Goal: Information Seeking & Learning: Compare options

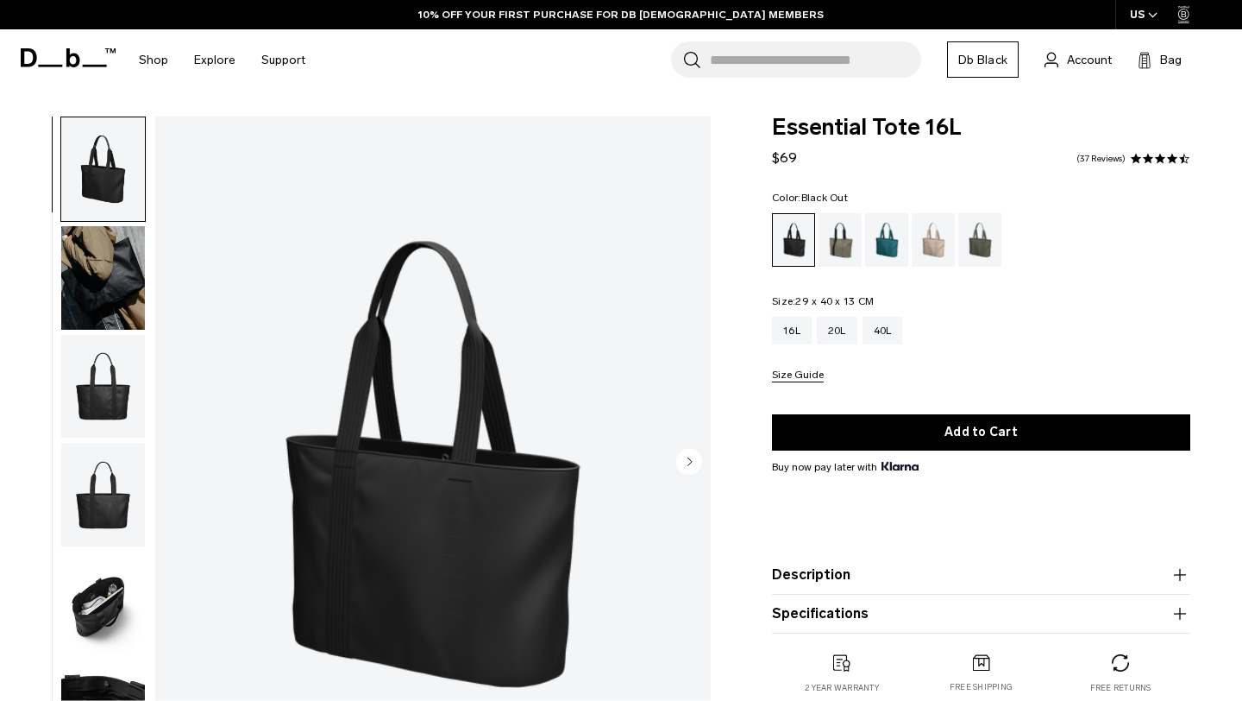
click at [116, 363] on img "button" at bounding box center [103, 387] width 84 height 104
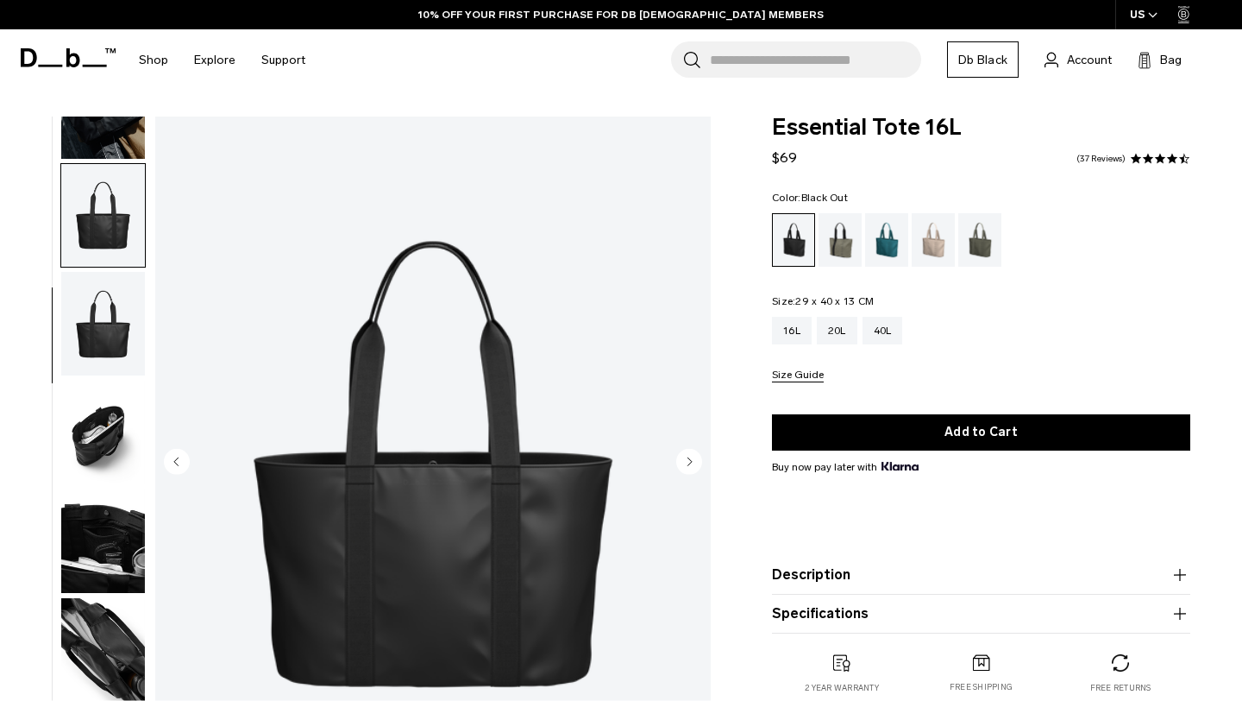
scroll to position [137, 0]
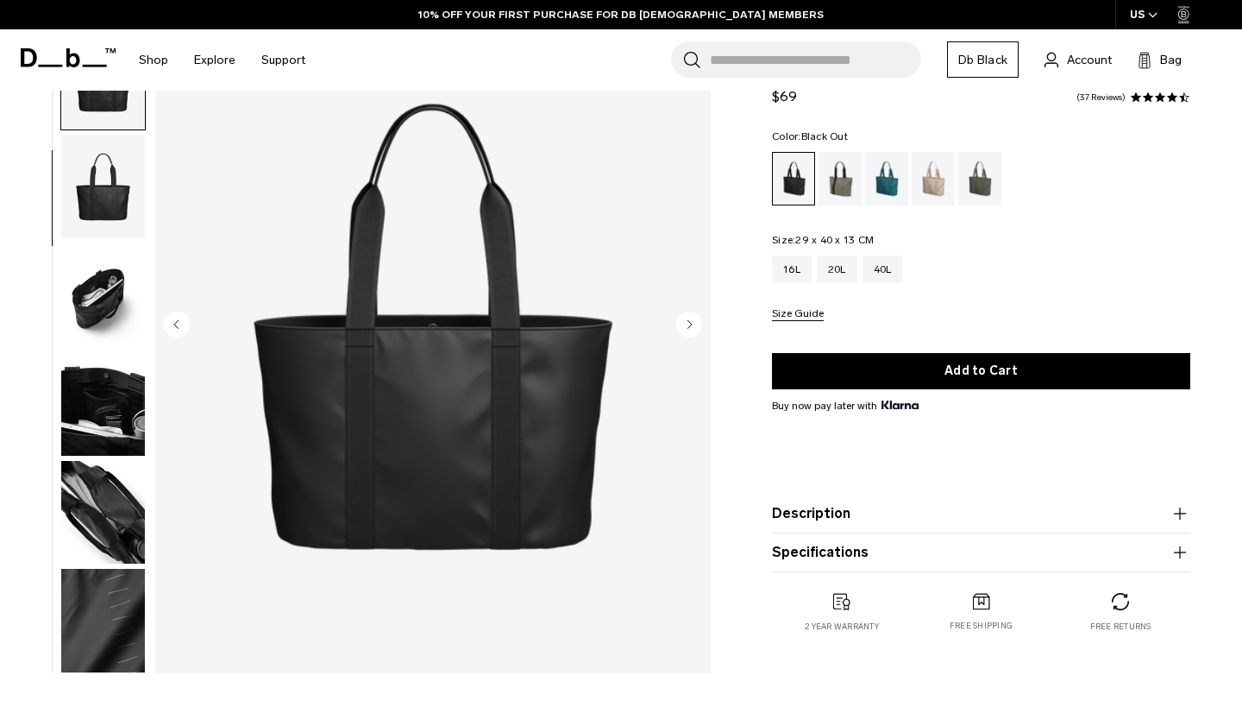
click at [116, 363] on img "button" at bounding box center [103, 404] width 84 height 104
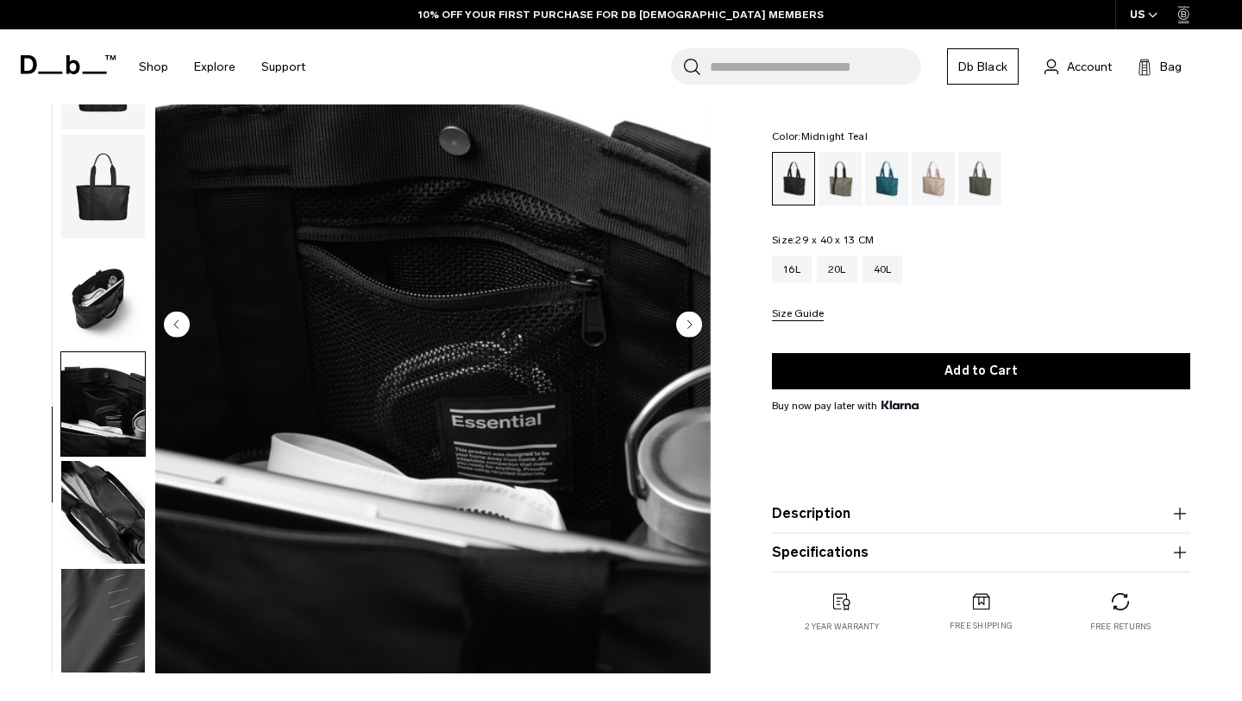
click at [903, 194] on div "Midnight Teal" at bounding box center [887, 178] width 44 height 53
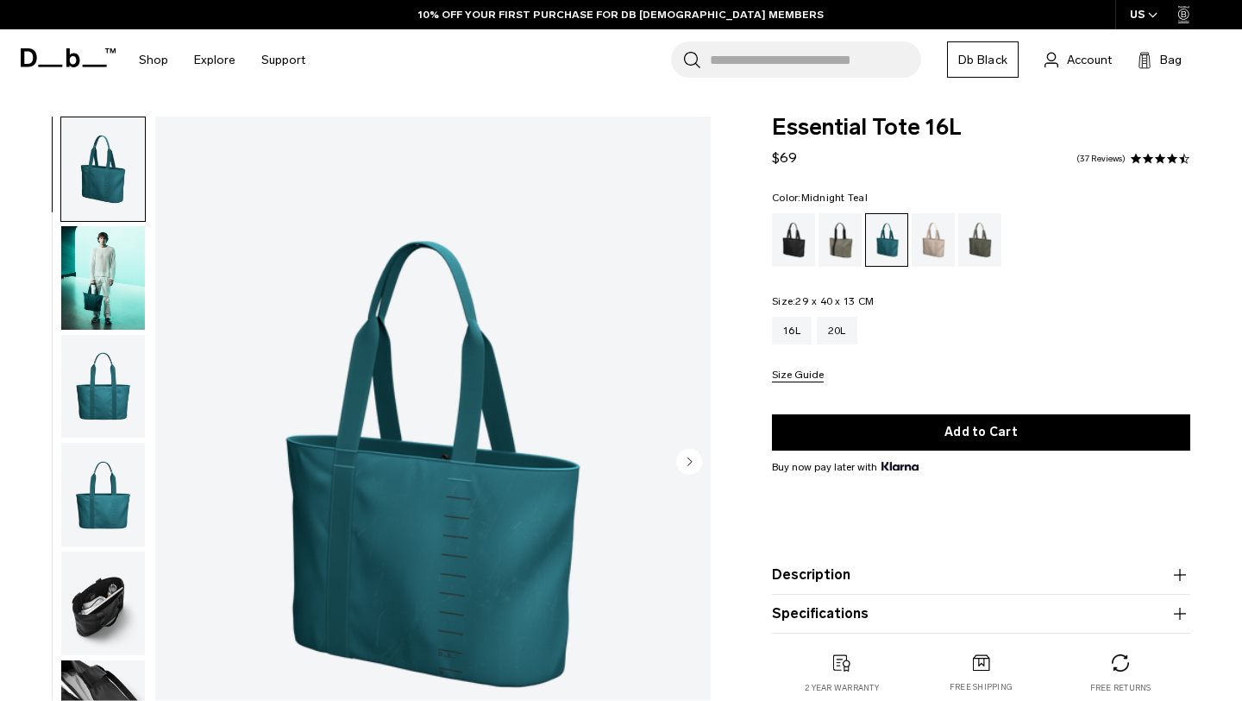
click at [690, 460] on icon "Next slide" at bounding box center [690, 461] width 4 height 8
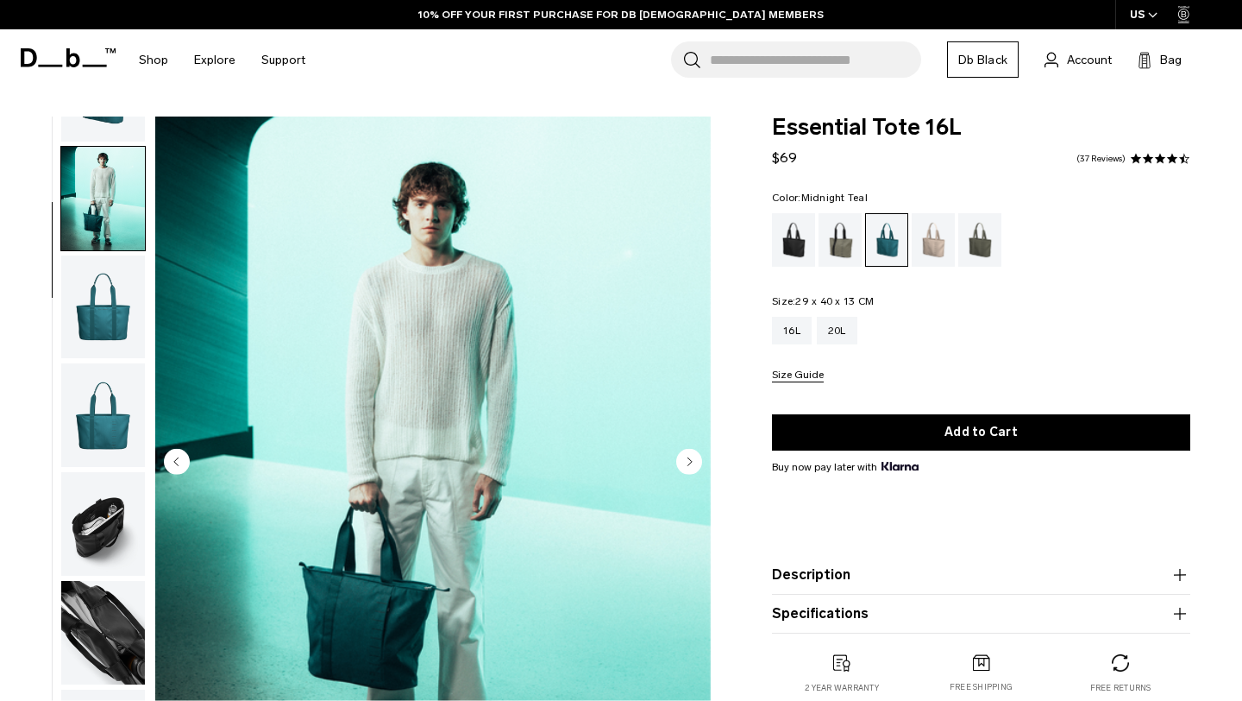
scroll to position [109, 0]
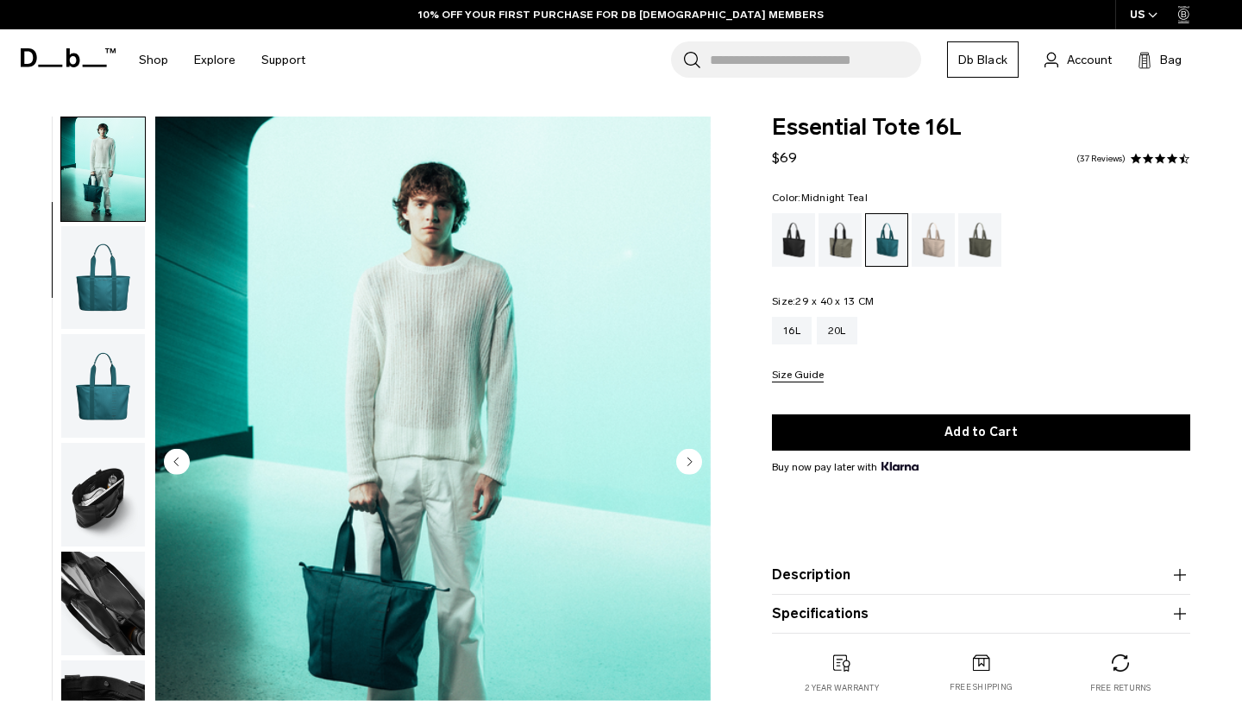
click at [690, 461] on icon "Next slide" at bounding box center [690, 461] width 4 height 8
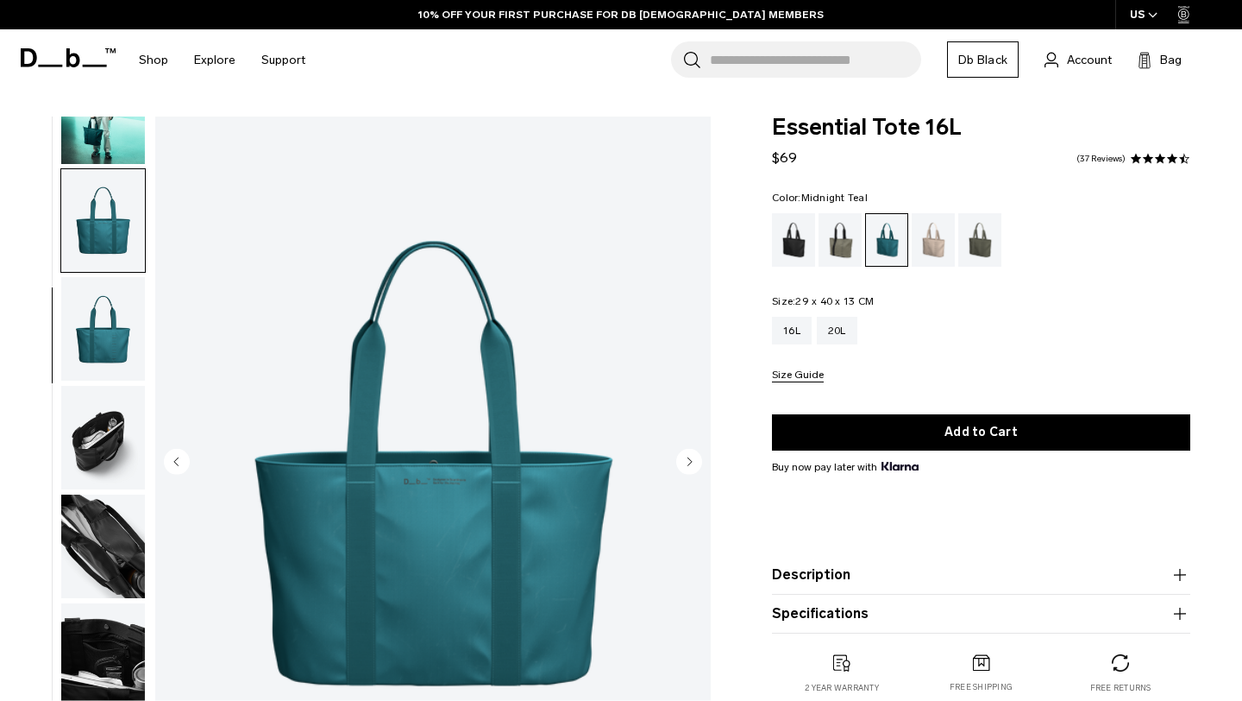
scroll to position [171, 0]
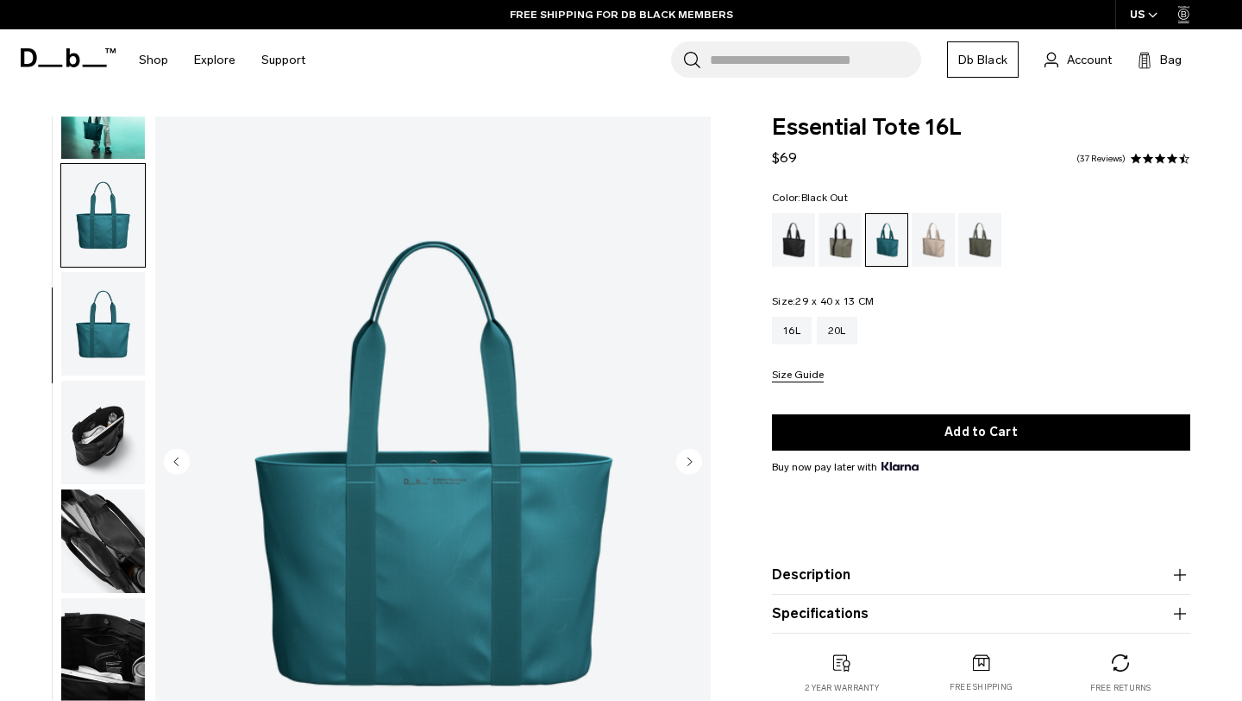
click at [775, 230] on div "Black Out" at bounding box center [794, 239] width 44 height 53
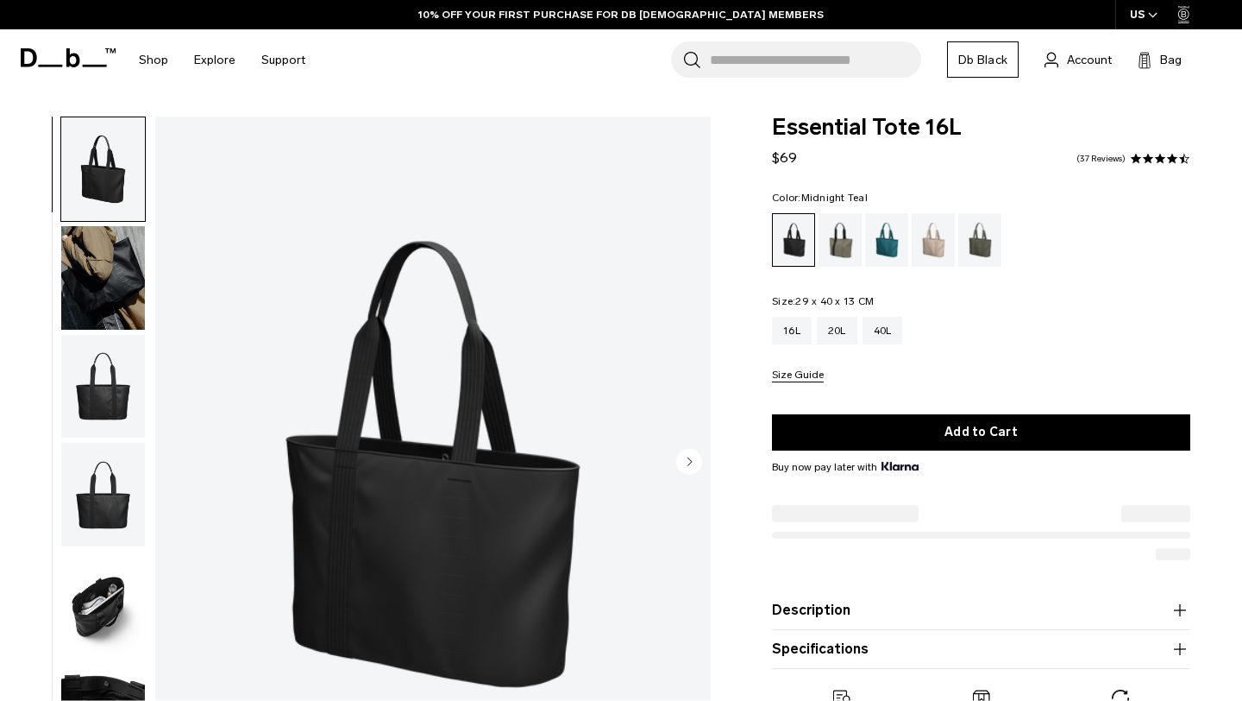
click at [888, 238] on div "Midnight Teal" at bounding box center [887, 239] width 44 height 53
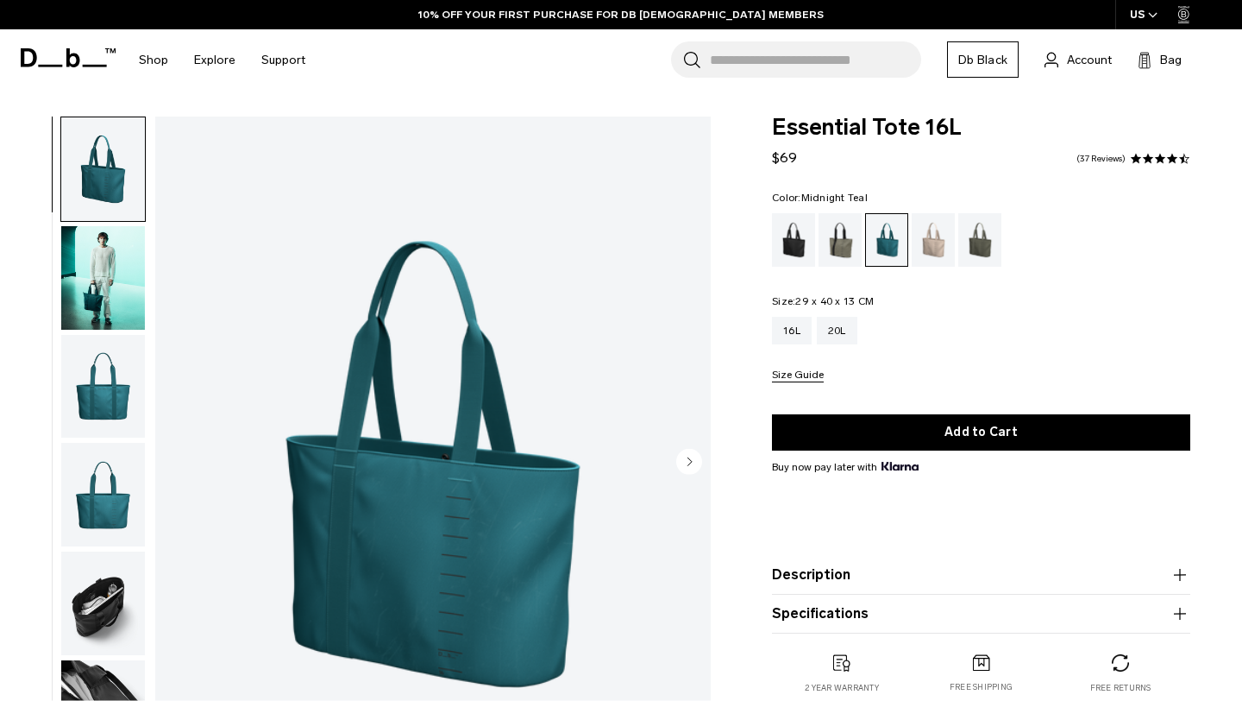
click at [837, 245] on div "Forest Green" at bounding box center [841, 239] width 44 height 53
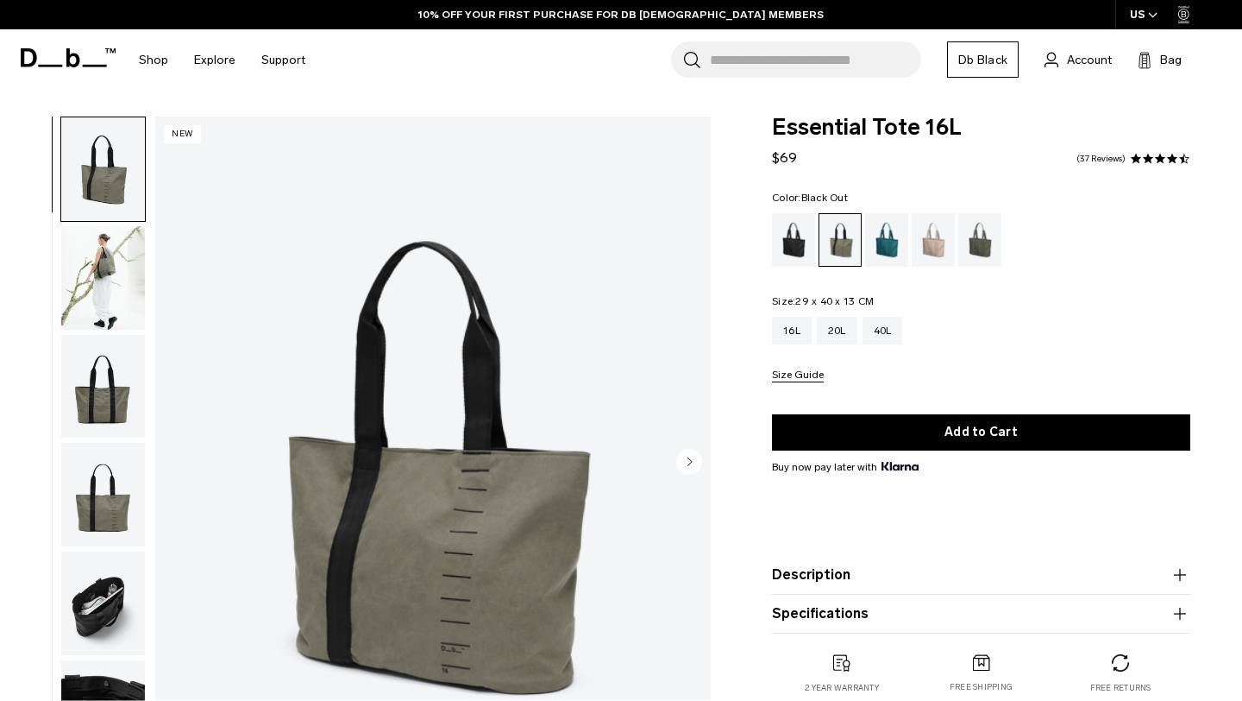
click at [812, 230] on div "Black Out" at bounding box center [794, 239] width 44 height 53
